Goal: Navigation & Orientation: Find specific page/section

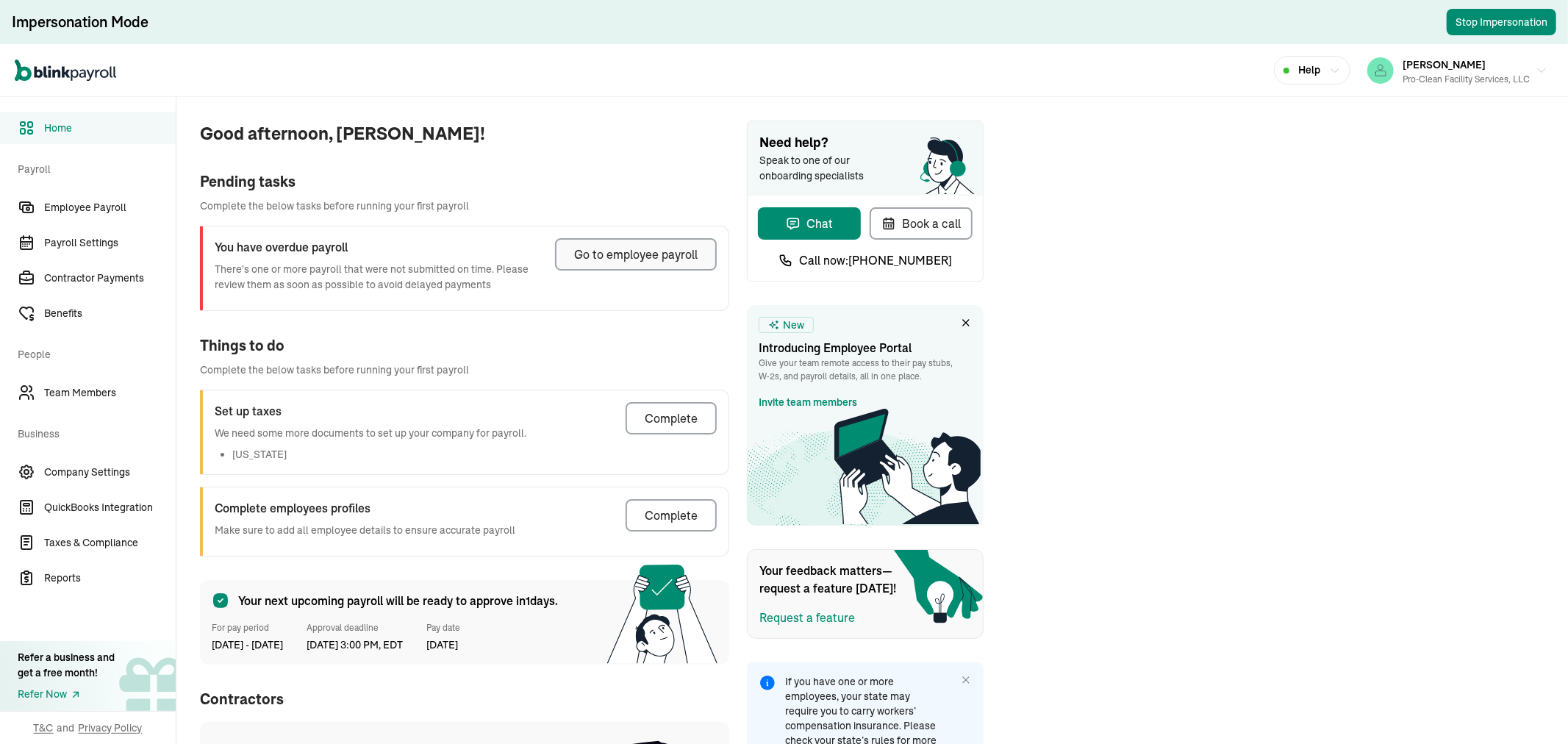
click at [592, 250] on div "Go to employee payroll" at bounding box center [636, 254] width 123 height 17
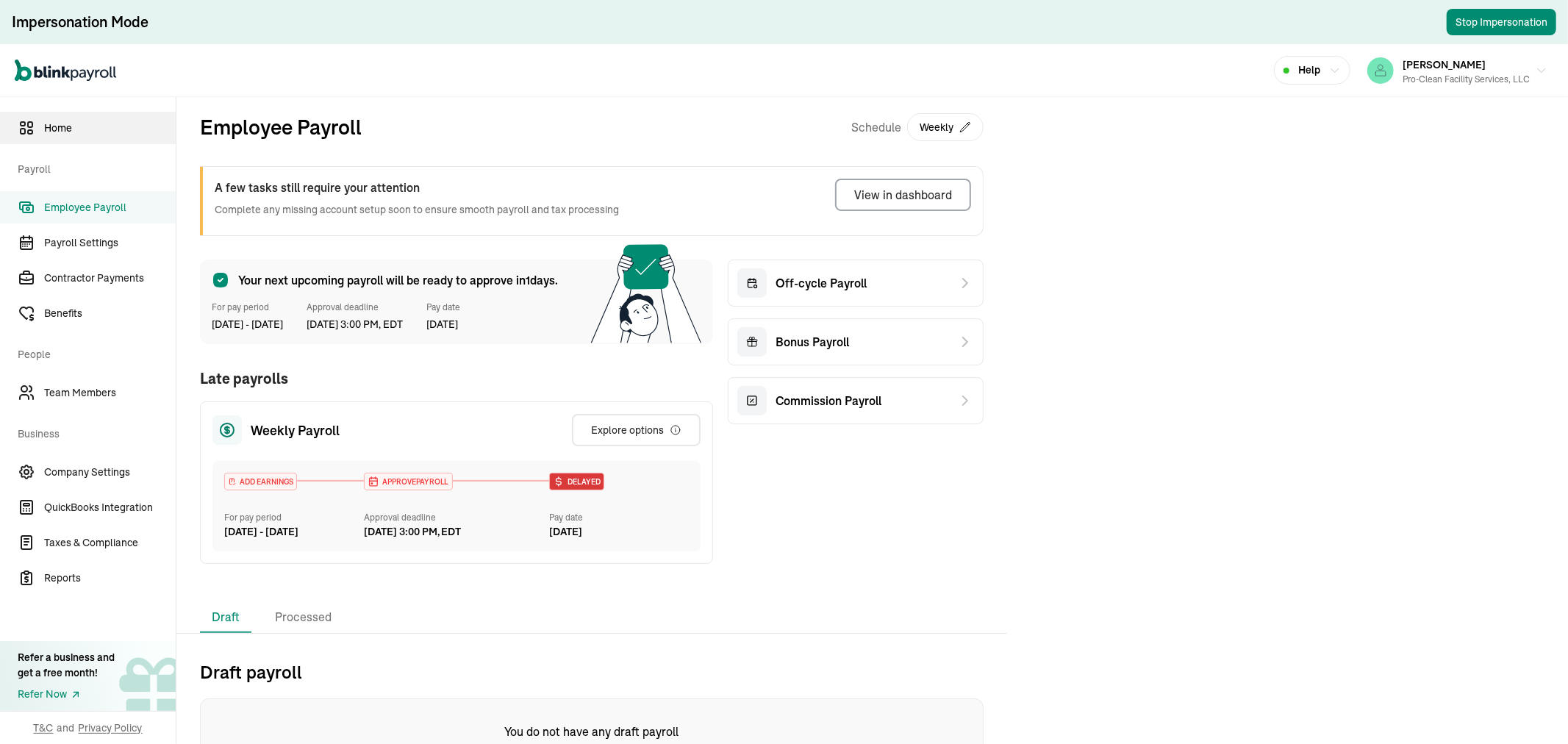
click at [78, 131] on span "Home" at bounding box center [109, 128] width 132 height 16
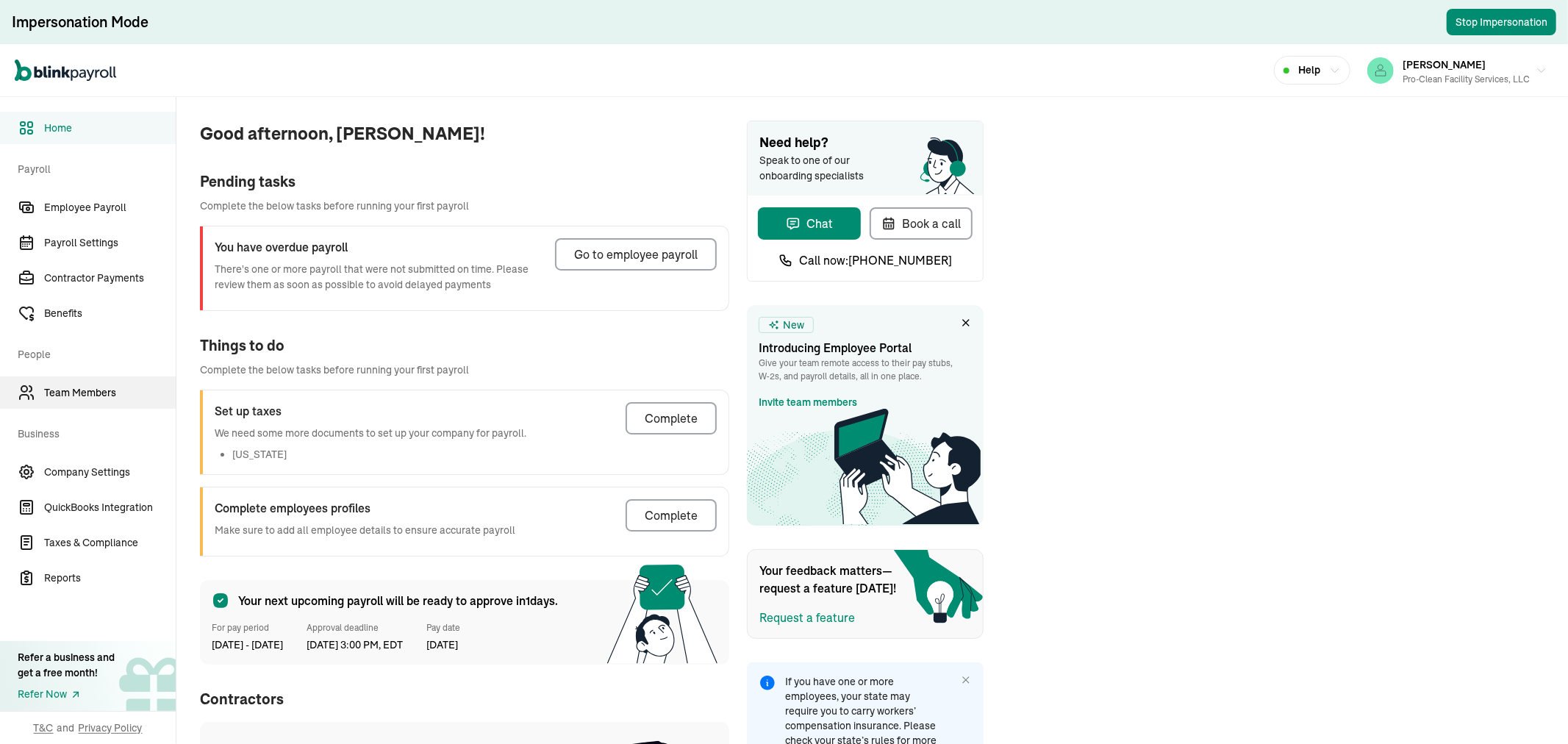
click at [71, 379] on link "Team Members" at bounding box center [88, 392] width 176 height 32
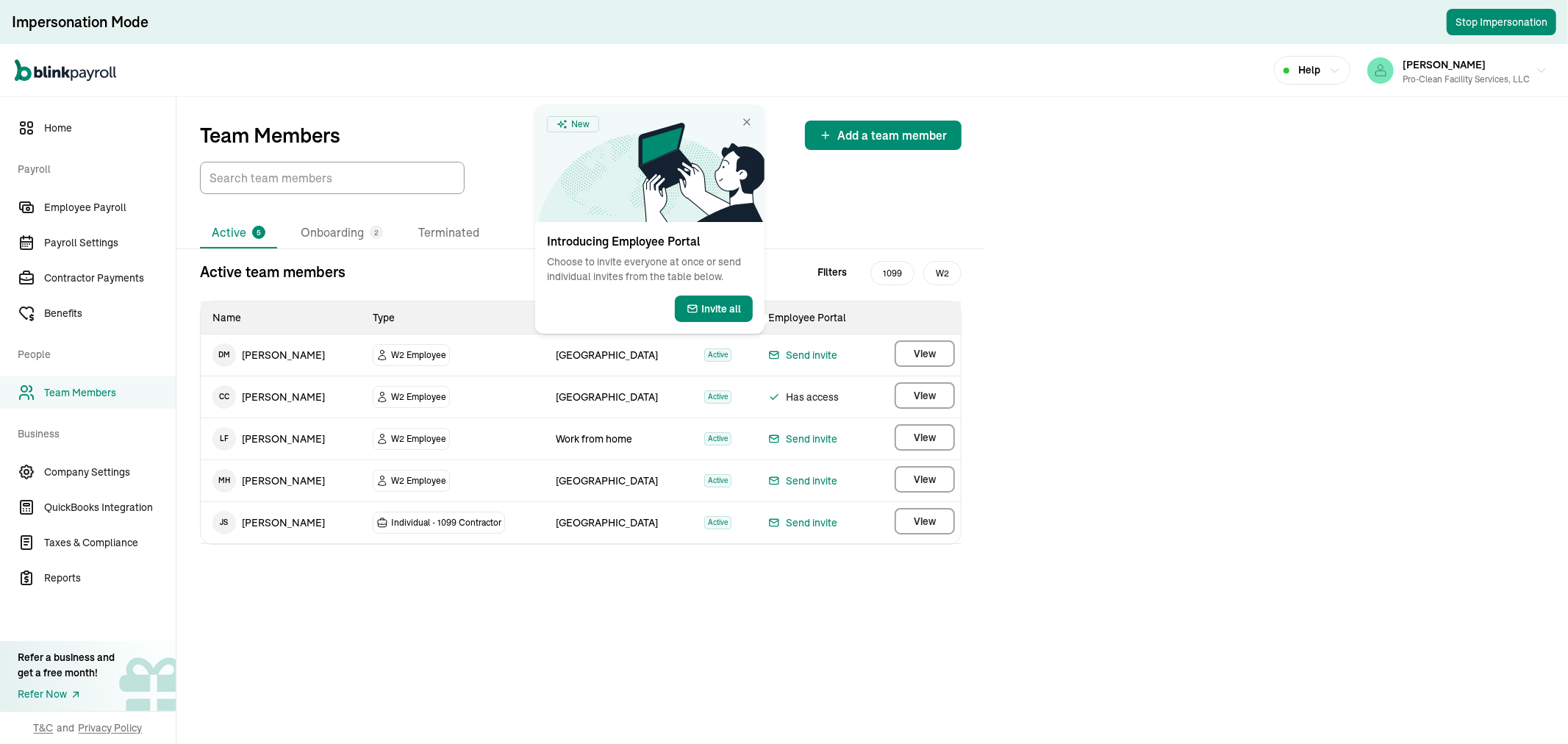
click at [539, 585] on div "Active 5 Onboarding 2 Terminated Active team members Filters 1099 W2 Name Type …" at bounding box center [581, 426] width 809 height 416
click at [732, 123] on icon at bounding box center [701, 172] width 127 height 99
click at [49, 133] on span "Home" at bounding box center [109, 128] width 132 height 16
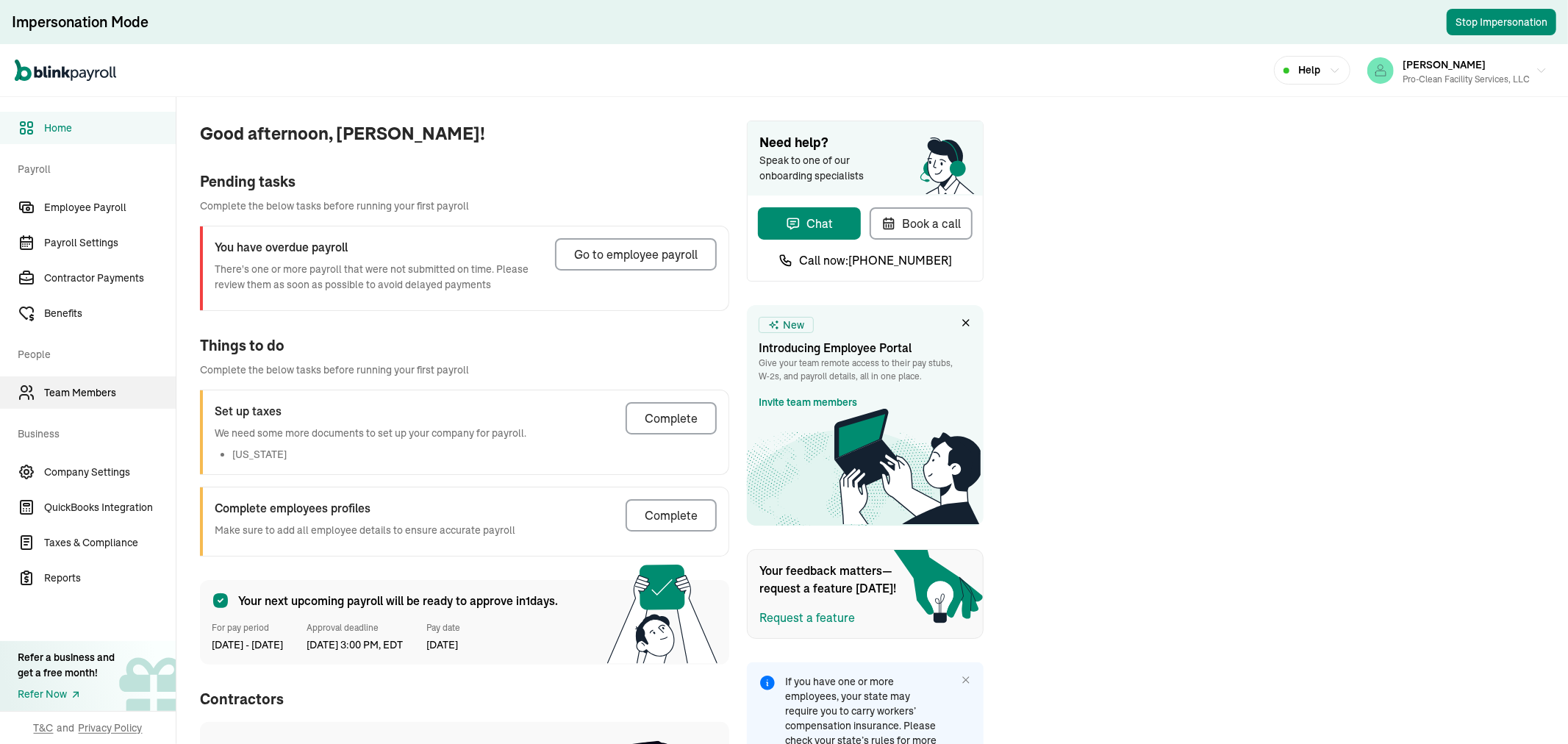
click at [64, 397] on span "Team Members" at bounding box center [109, 393] width 132 height 16
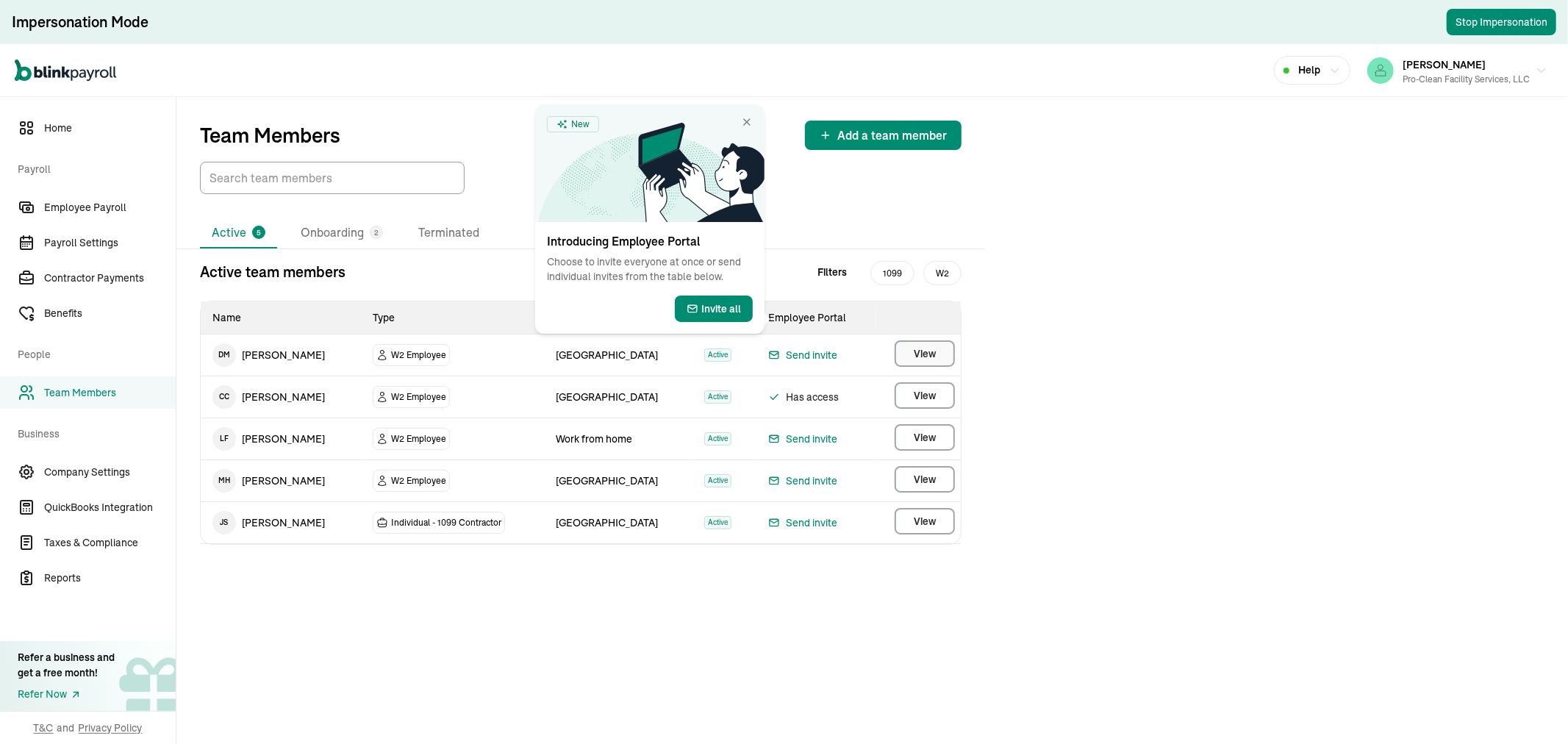
click at [925, 357] on span "View" at bounding box center [924, 354] width 22 height 15
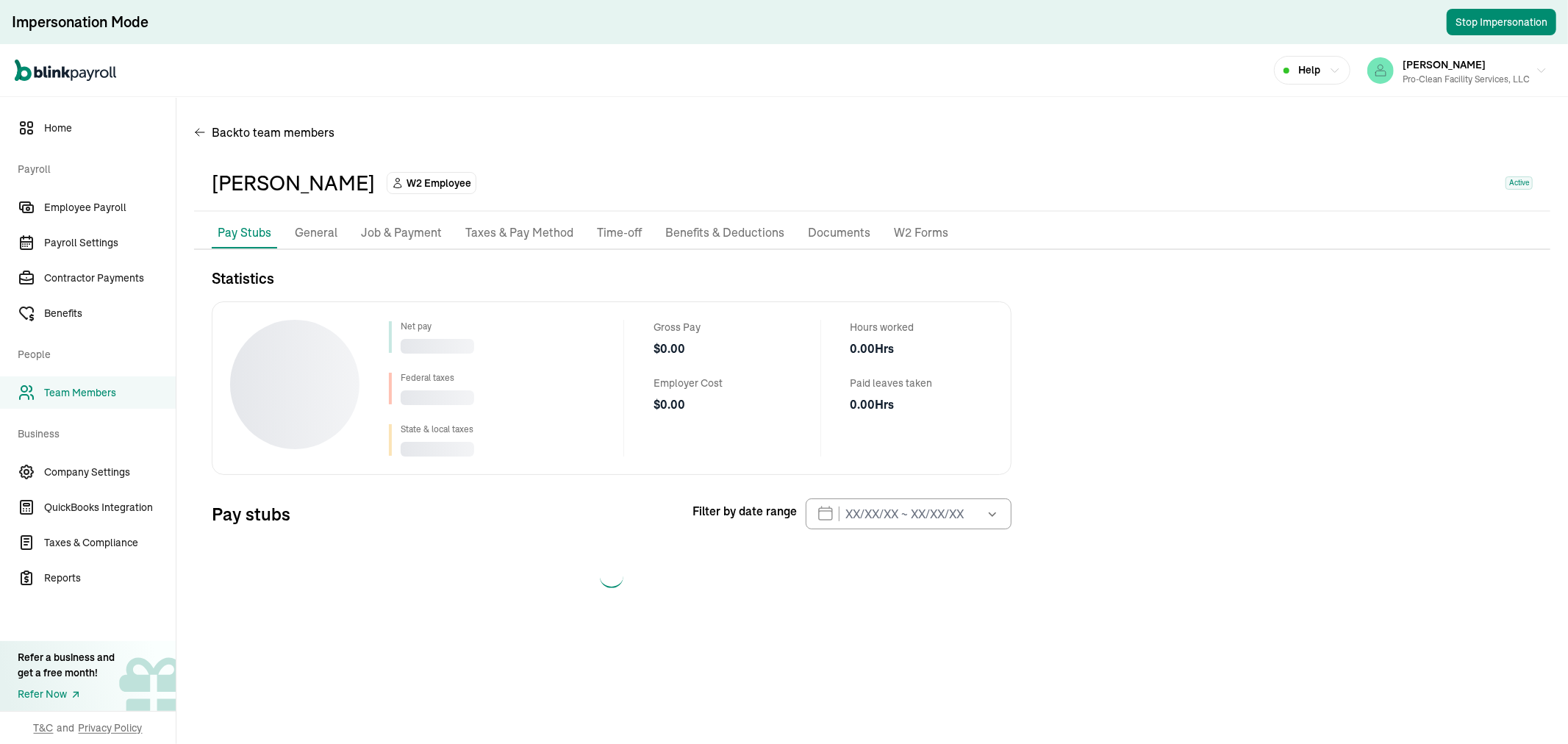
select select "2025"
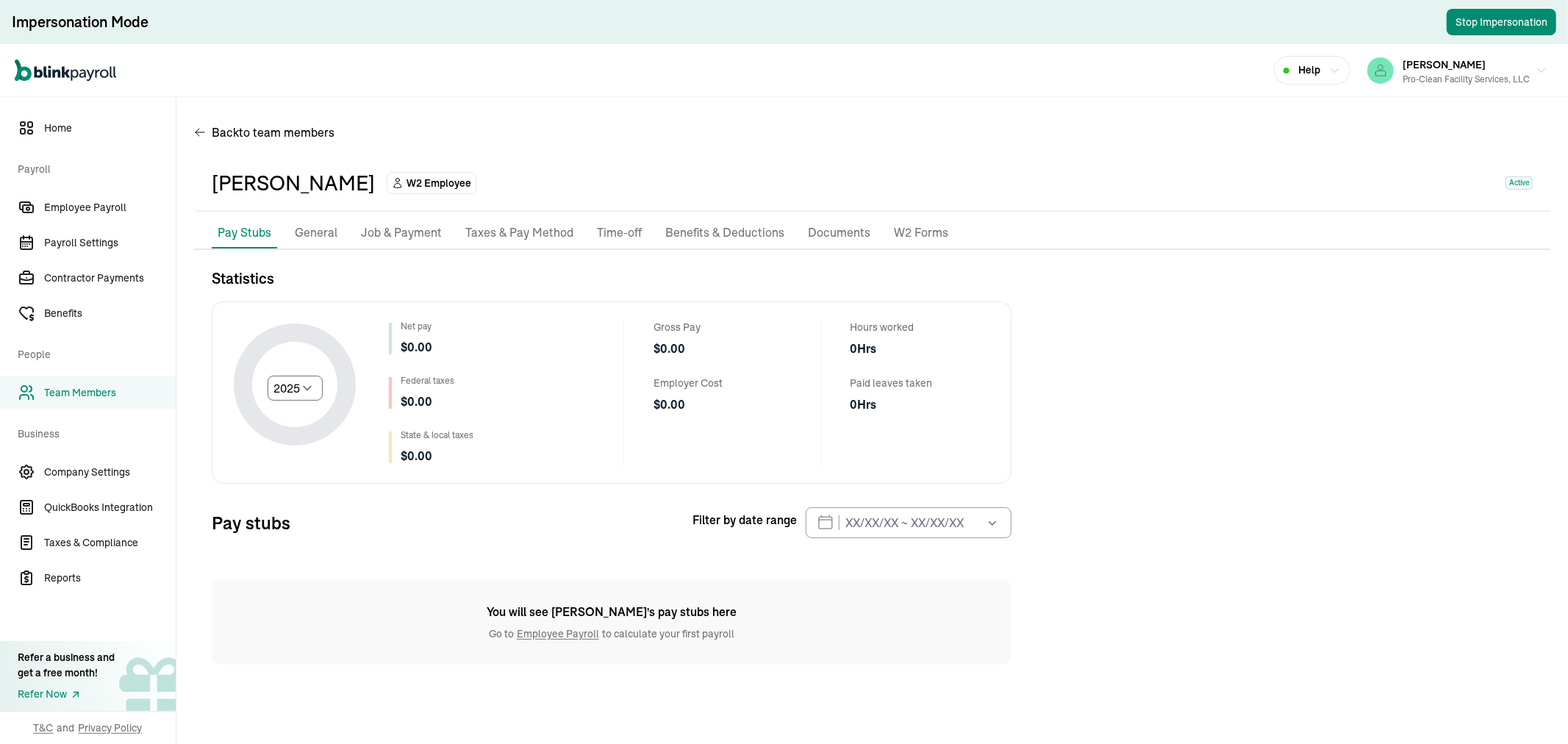
click at [405, 228] on p "Job & Payment" at bounding box center [401, 233] width 81 height 19
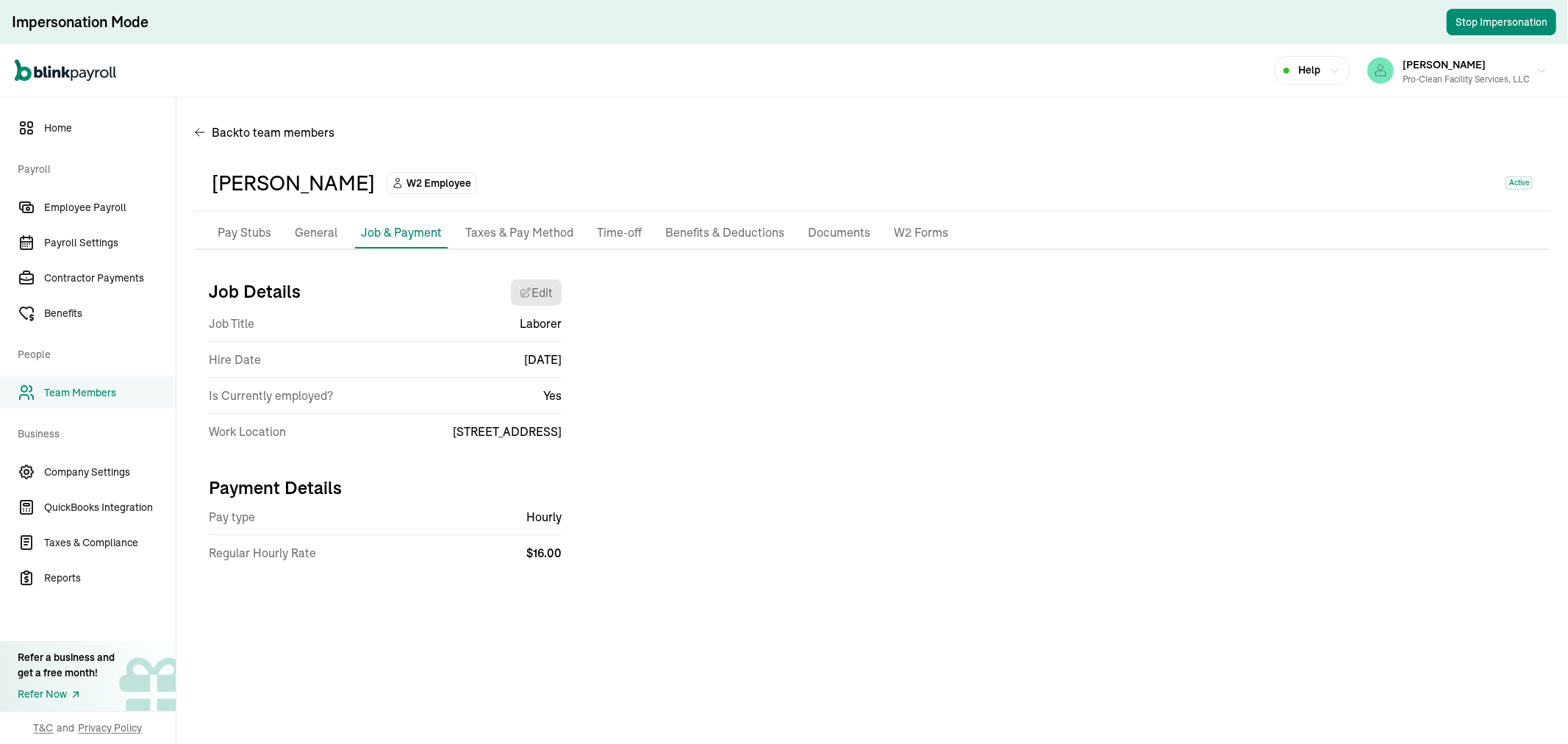
click at [314, 230] on p "General" at bounding box center [316, 233] width 42 height 19
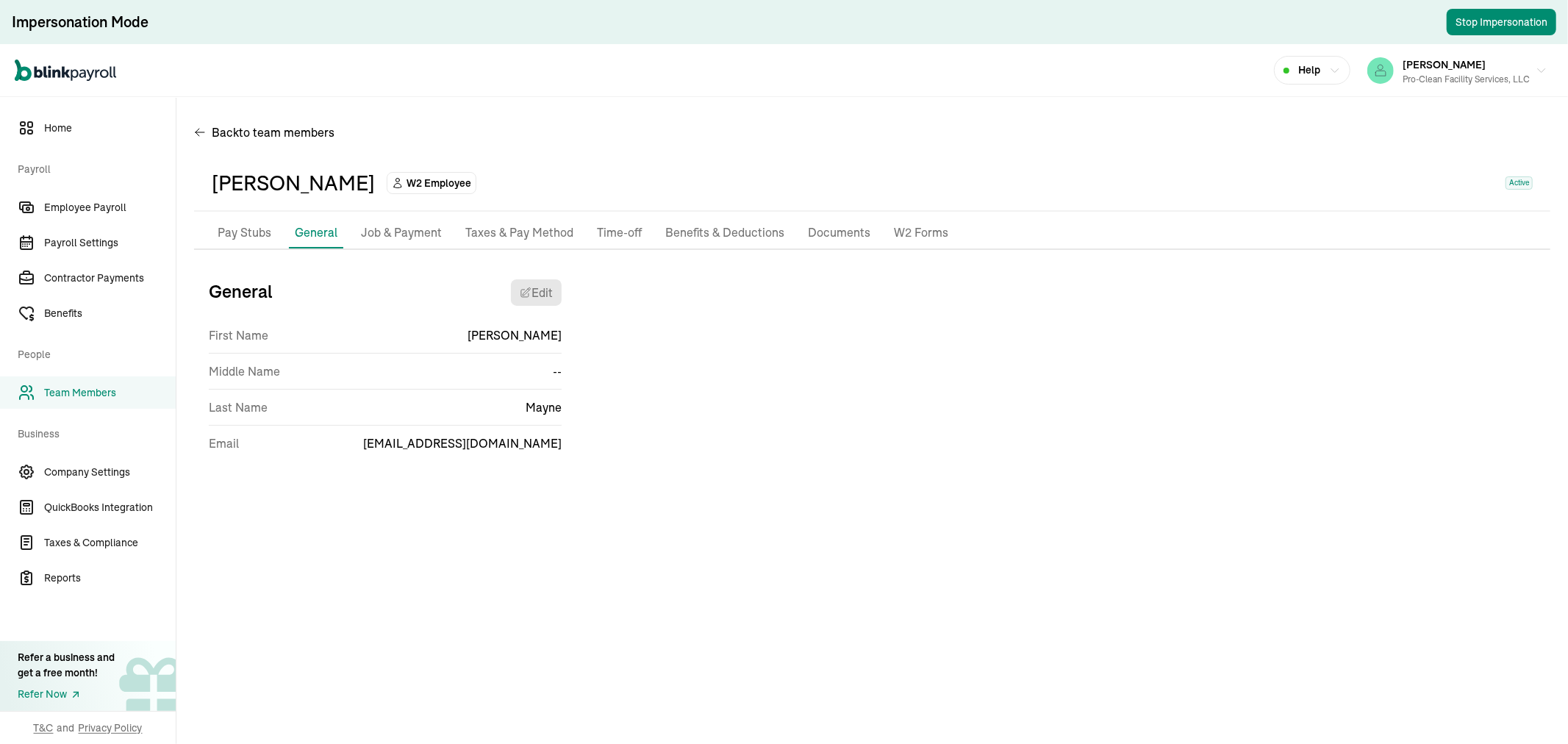
click at [385, 224] on p "Job & Payment" at bounding box center [401, 233] width 81 height 19
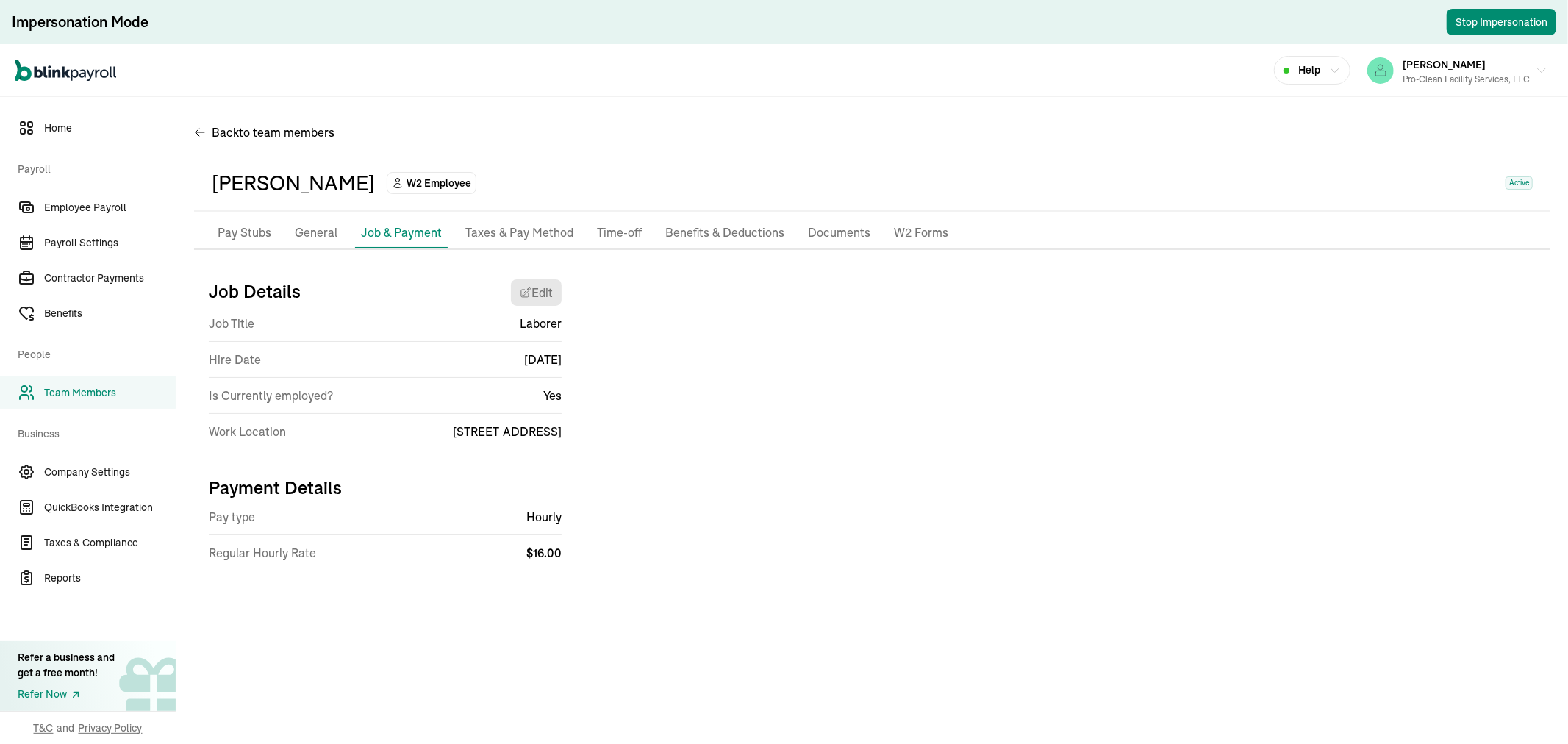
click at [494, 224] on p "Taxes & Pay Method" at bounding box center [519, 233] width 108 height 19
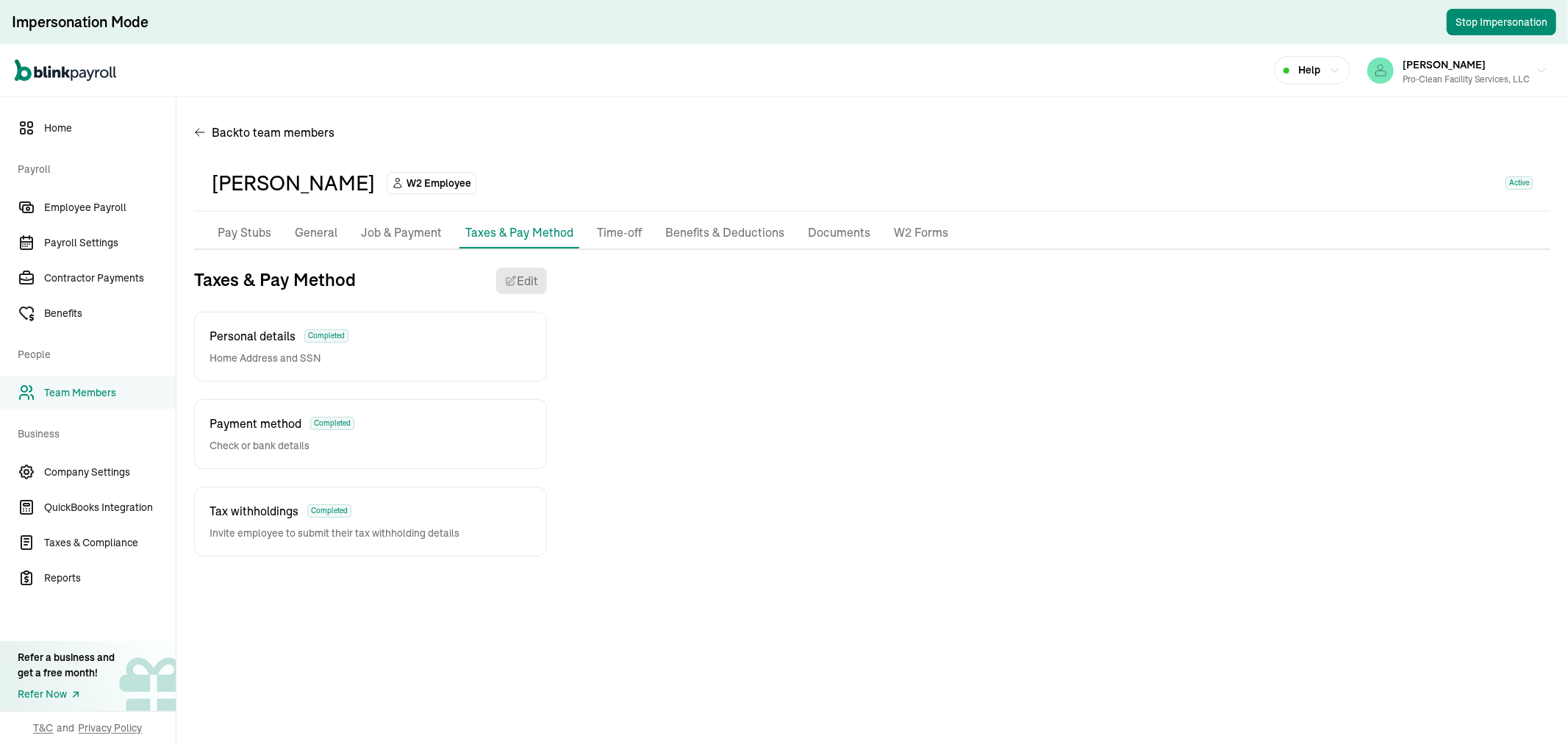
click at [386, 224] on p "Job & Payment" at bounding box center [401, 233] width 81 height 19
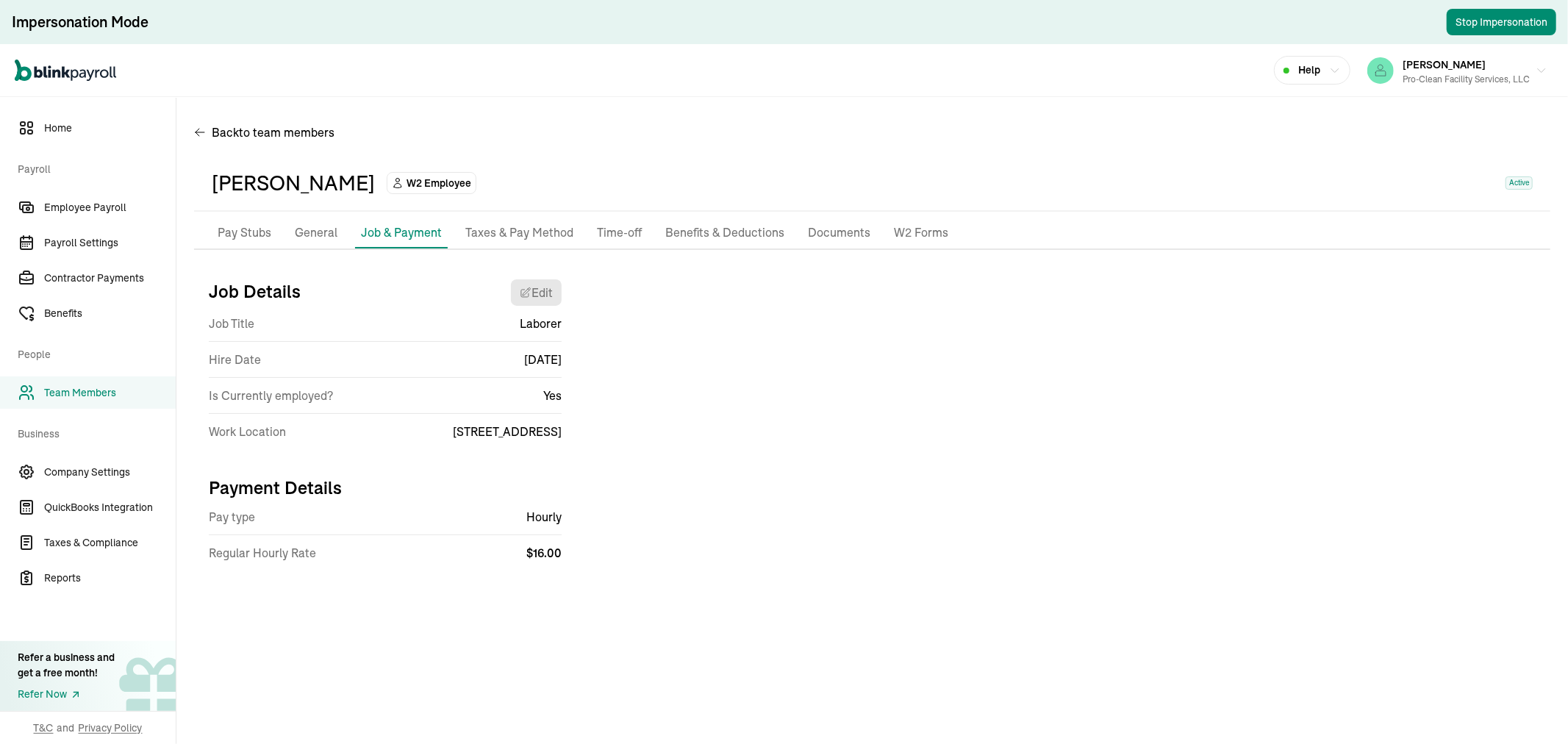
click at [87, 384] on link "Team Members" at bounding box center [88, 392] width 176 height 32
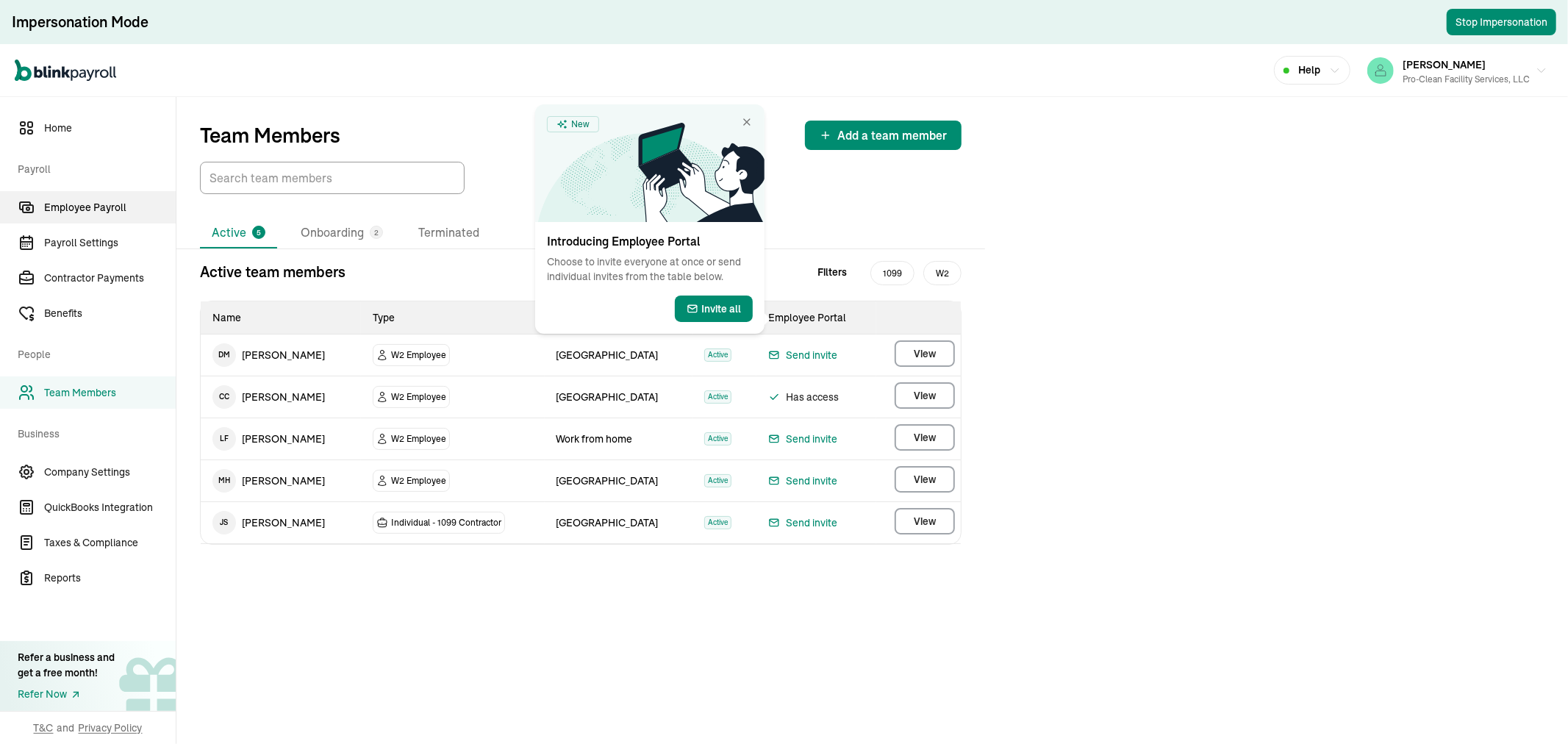
click at [96, 211] on span "Employee Payroll" at bounding box center [109, 207] width 132 height 16
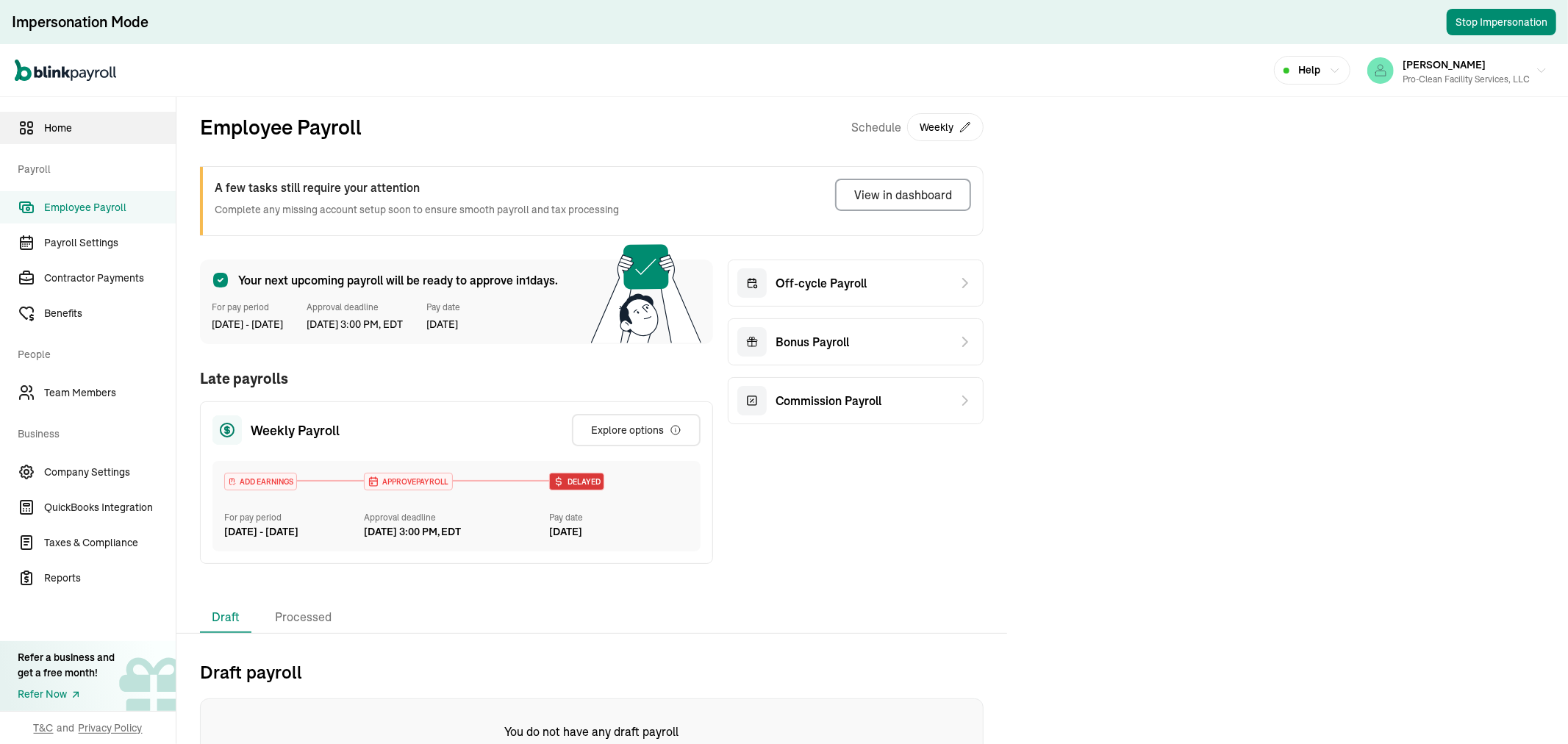
click at [90, 118] on link "Home" at bounding box center [88, 128] width 176 height 32
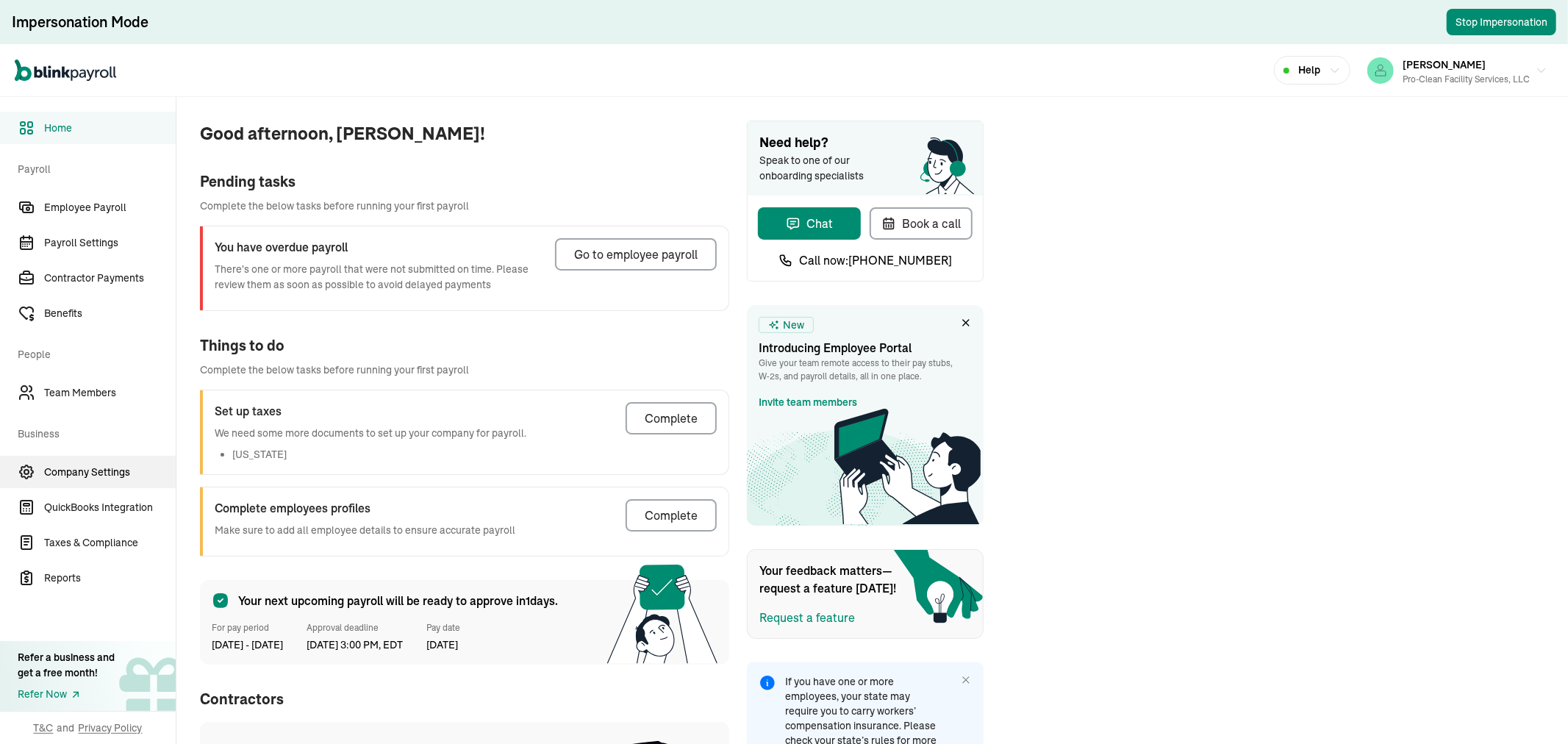
click at [75, 479] on span "Company Settings" at bounding box center [109, 472] width 132 height 16
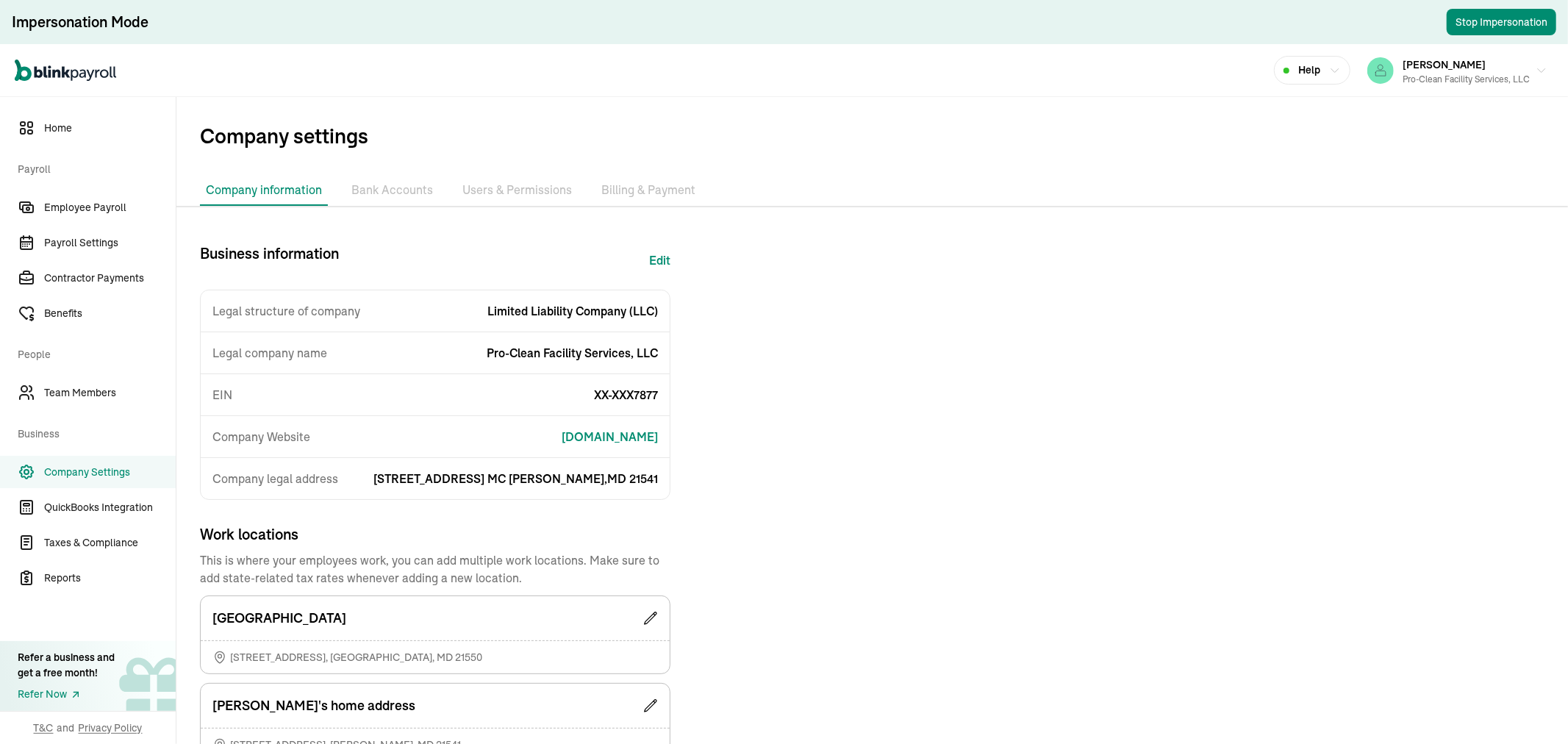
click at [380, 179] on li "Bank Accounts" at bounding box center [392, 190] width 94 height 31
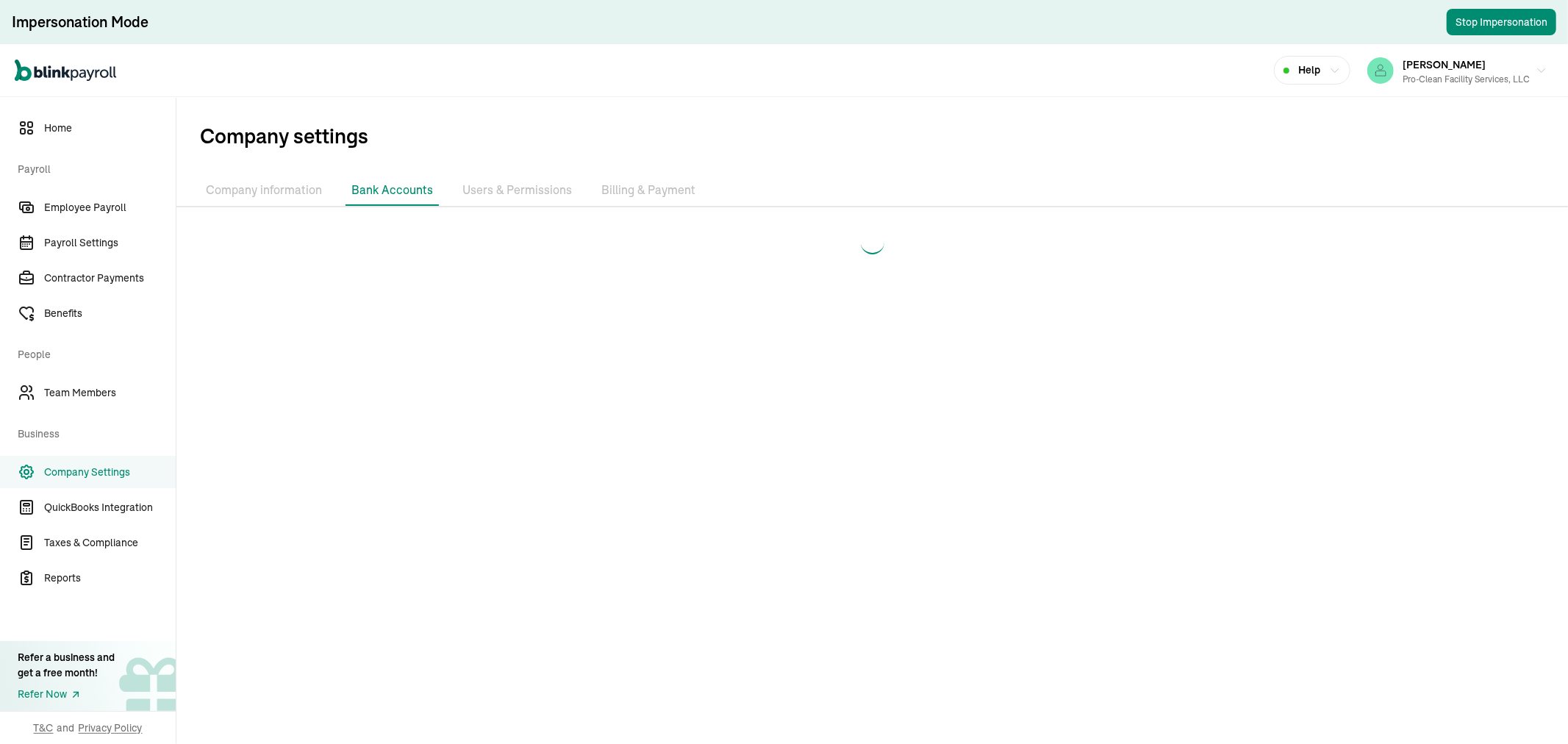
click at [302, 187] on li "Company information" at bounding box center [264, 190] width 128 height 31
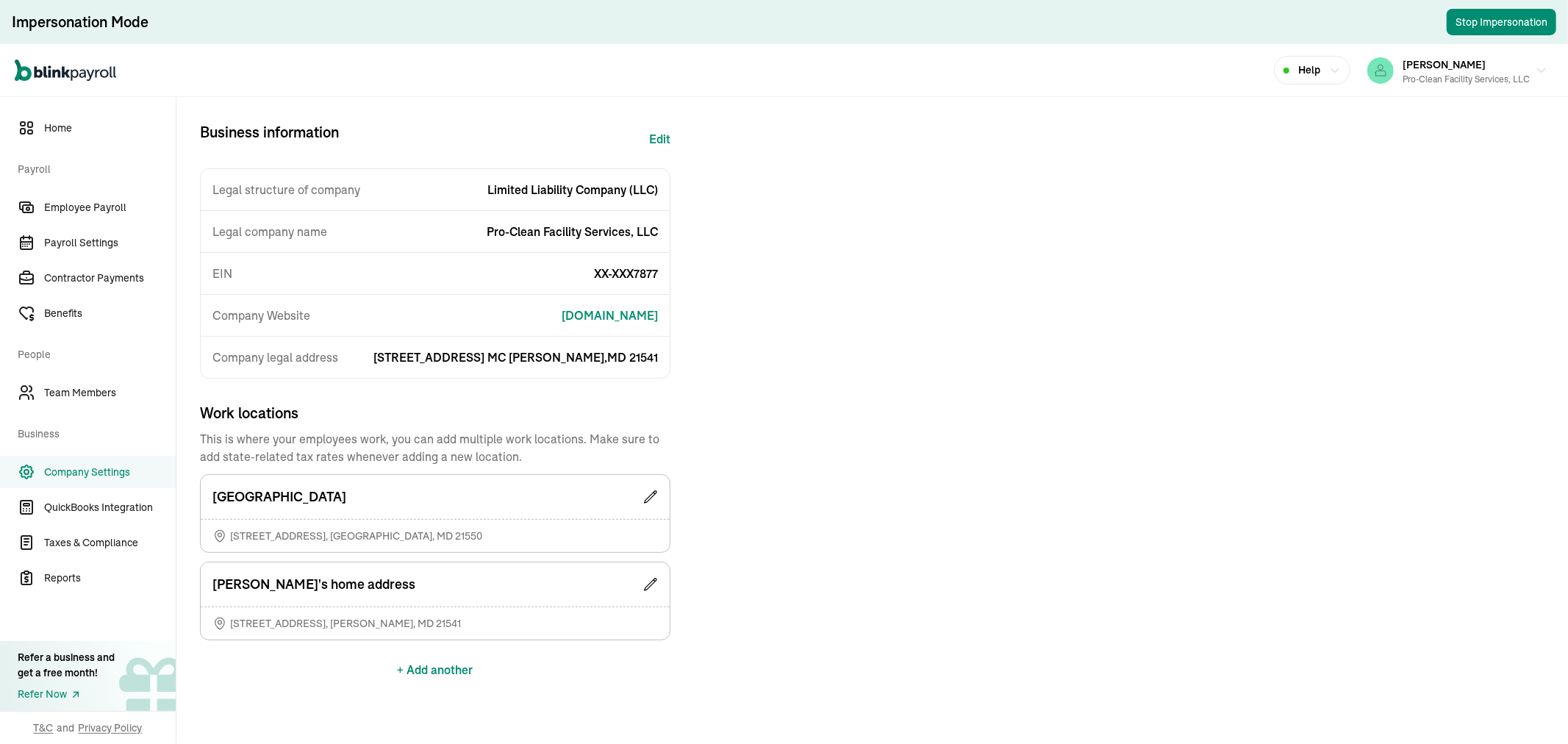
scroll to position [137, 0]
